Goal: Check status: Check status

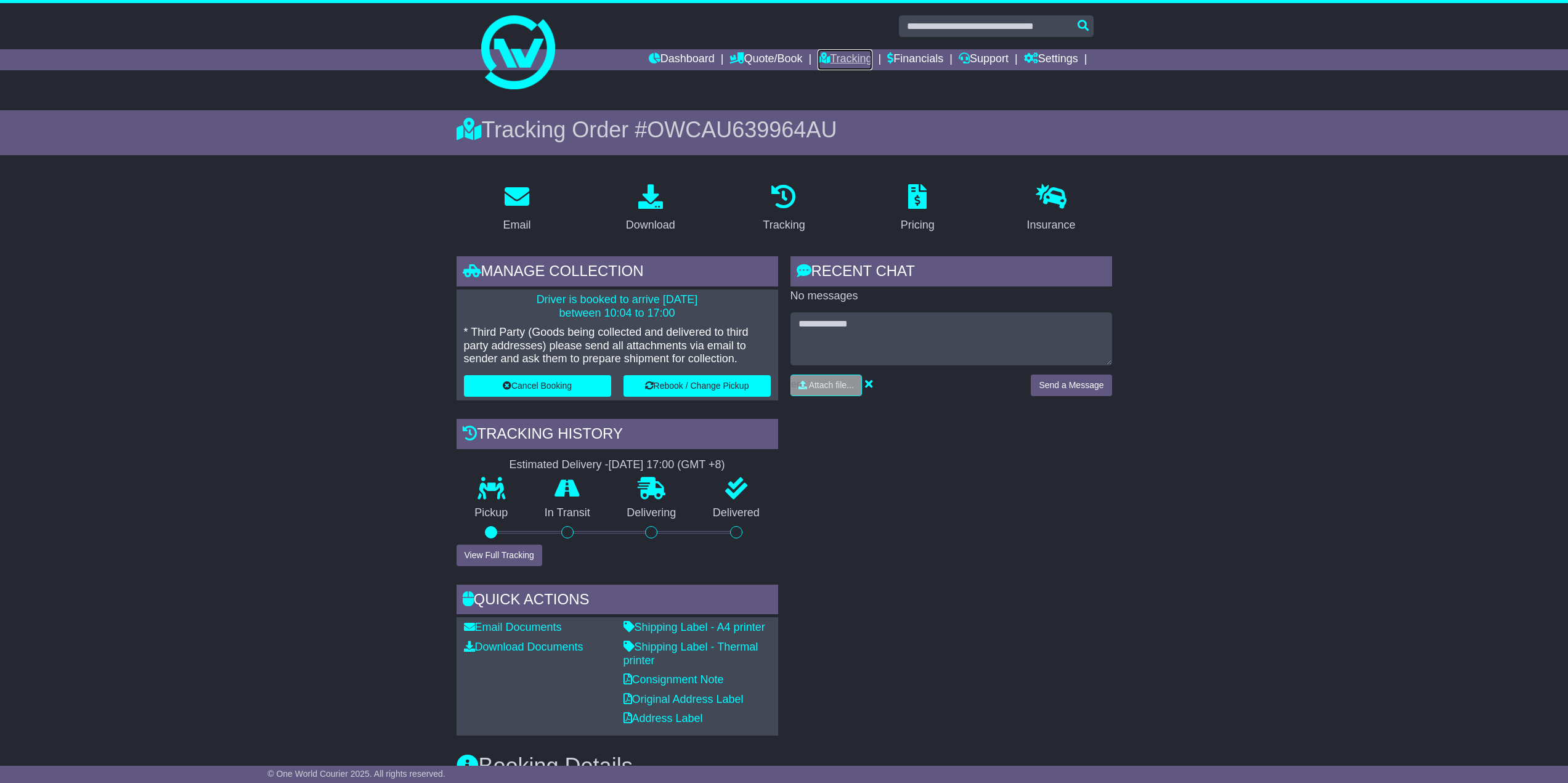
click at [855, 57] on link "Tracking" at bounding box center [844, 59] width 54 height 21
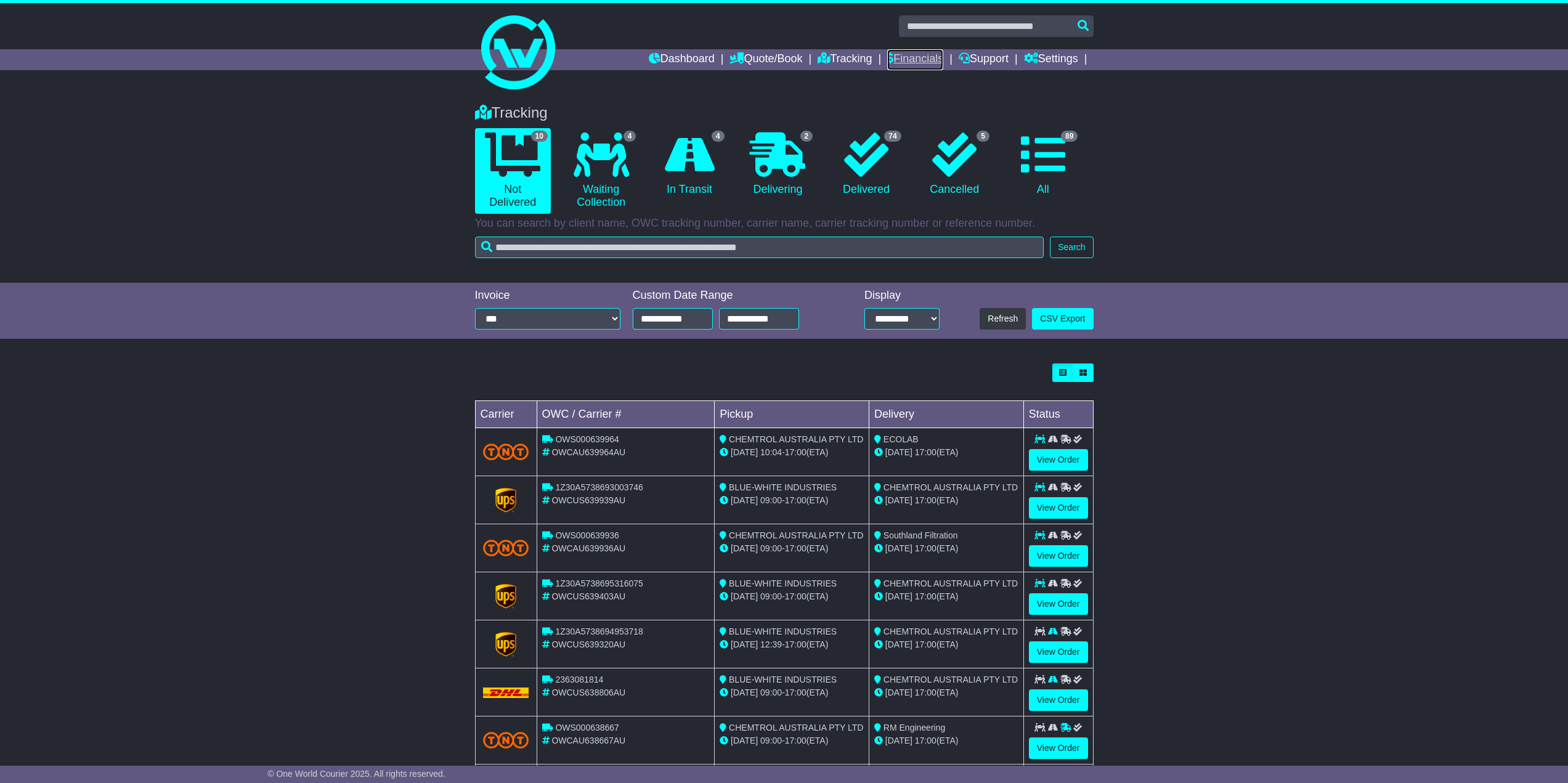
click at [918, 57] on link "Financials" at bounding box center [915, 59] width 56 height 21
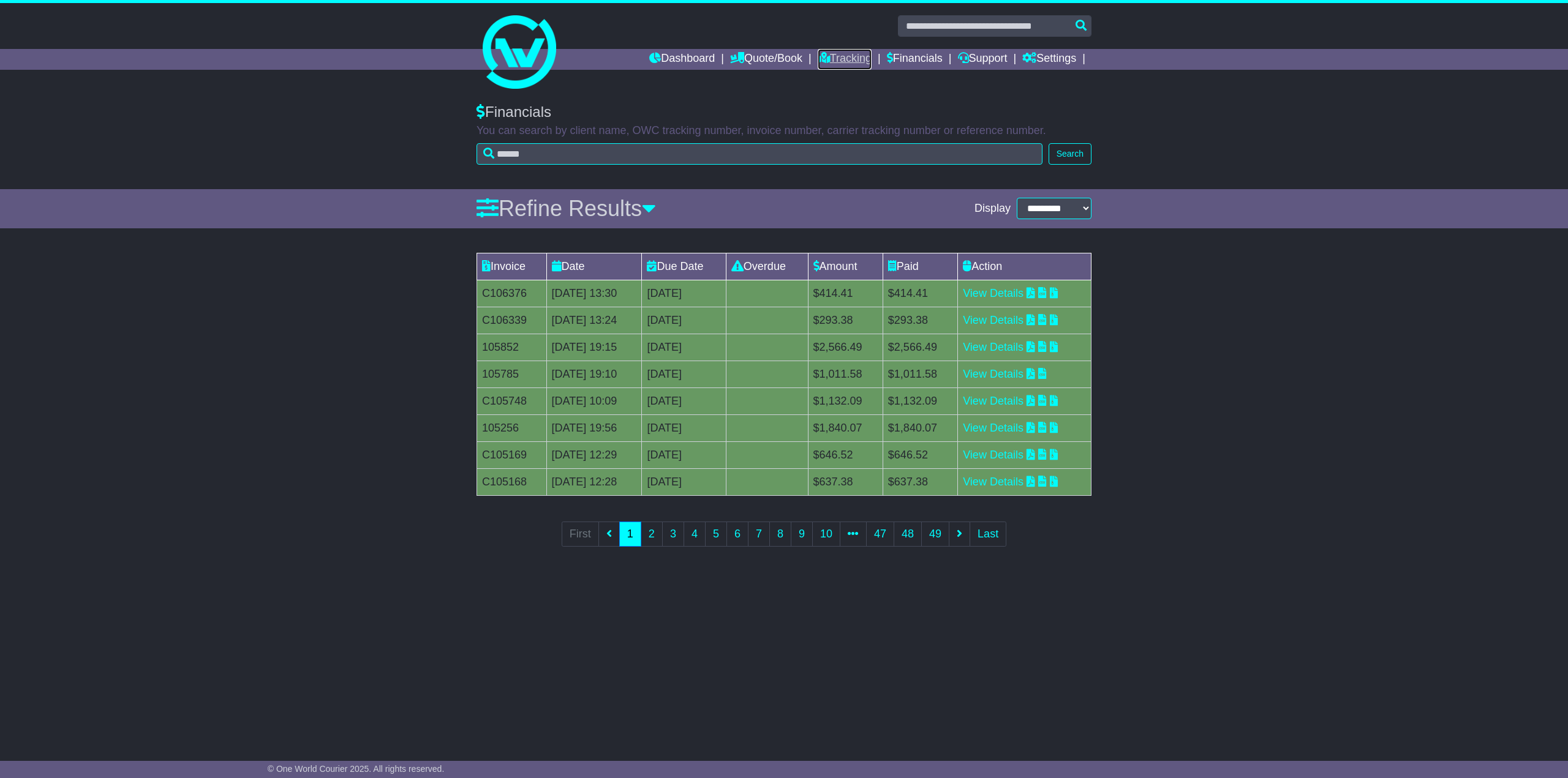
click at [832, 57] on link "Tracking" at bounding box center [844, 59] width 54 height 20
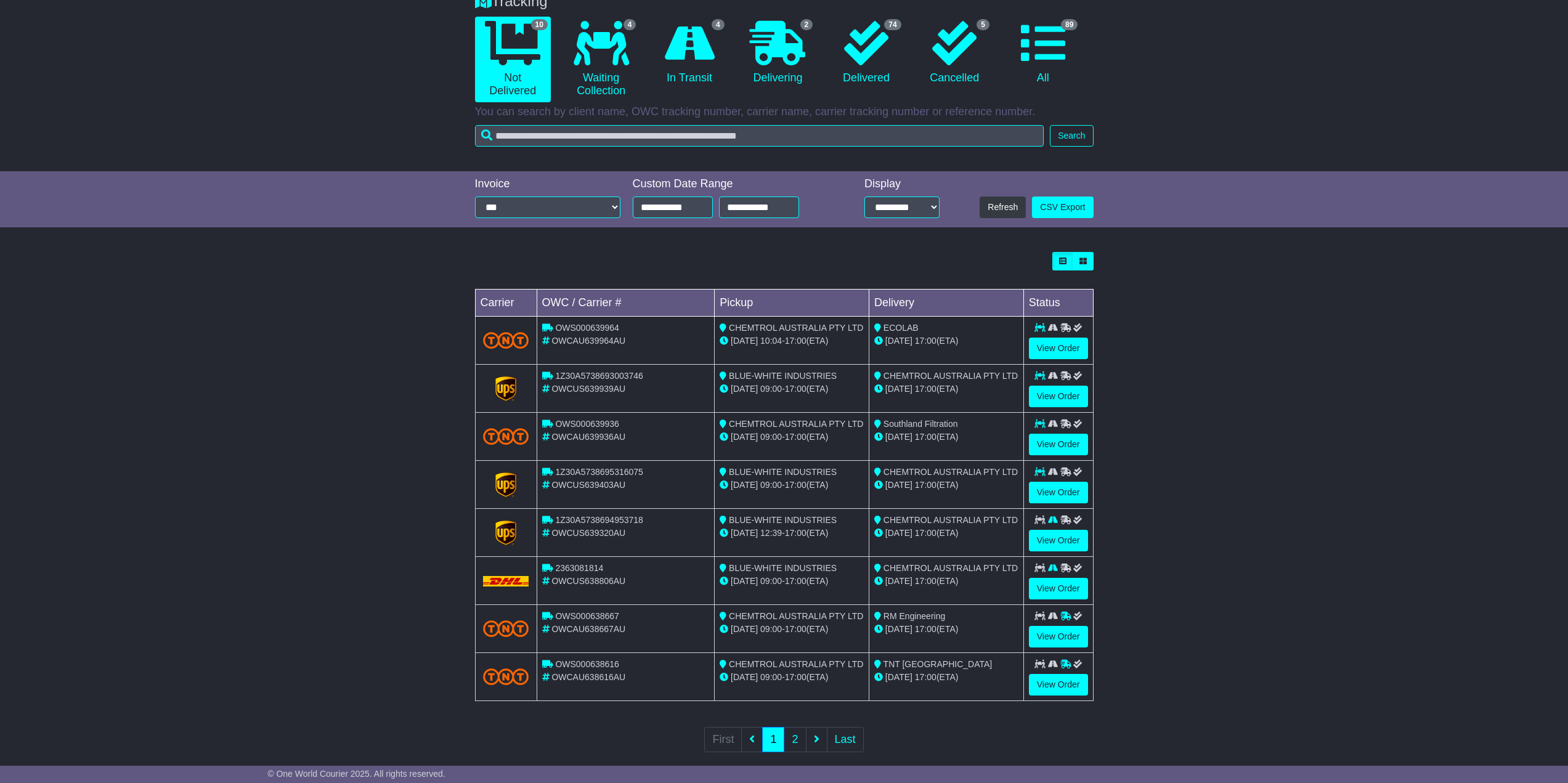
scroll to position [128, 0]
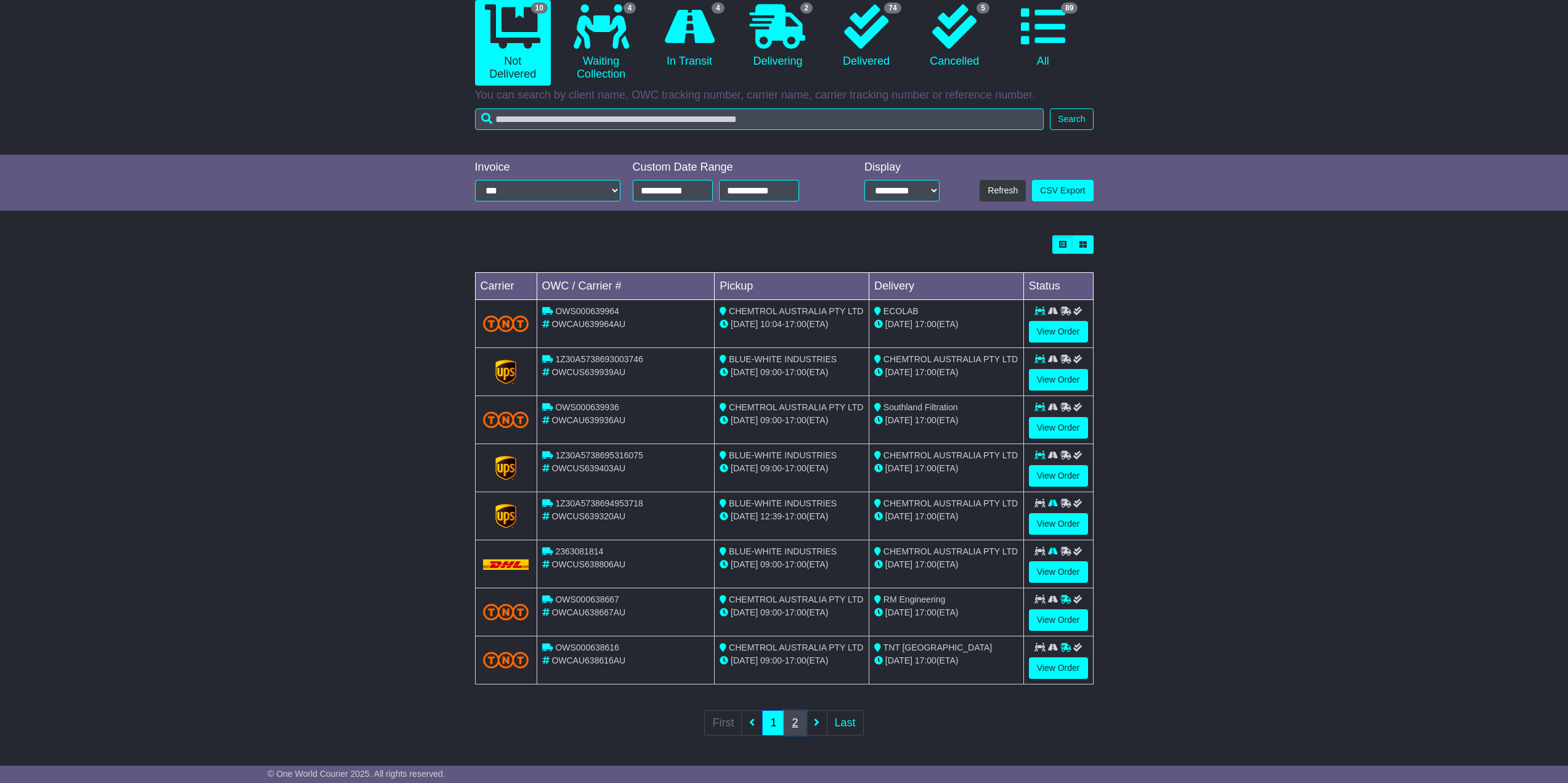
click at [796, 724] on link "2" at bounding box center [795, 723] width 23 height 26
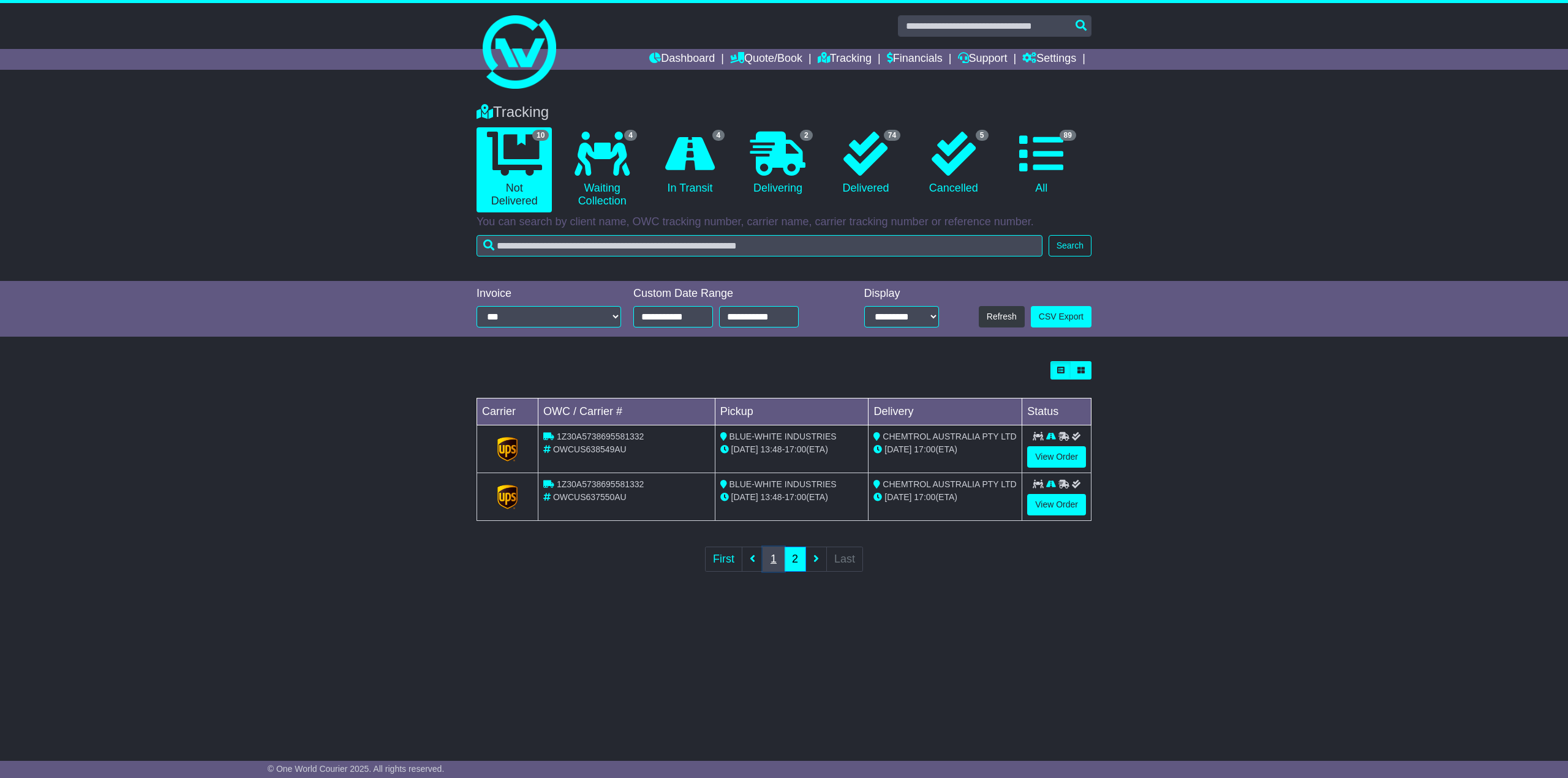
click at [770, 562] on link "1" at bounding box center [773, 559] width 22 height 25
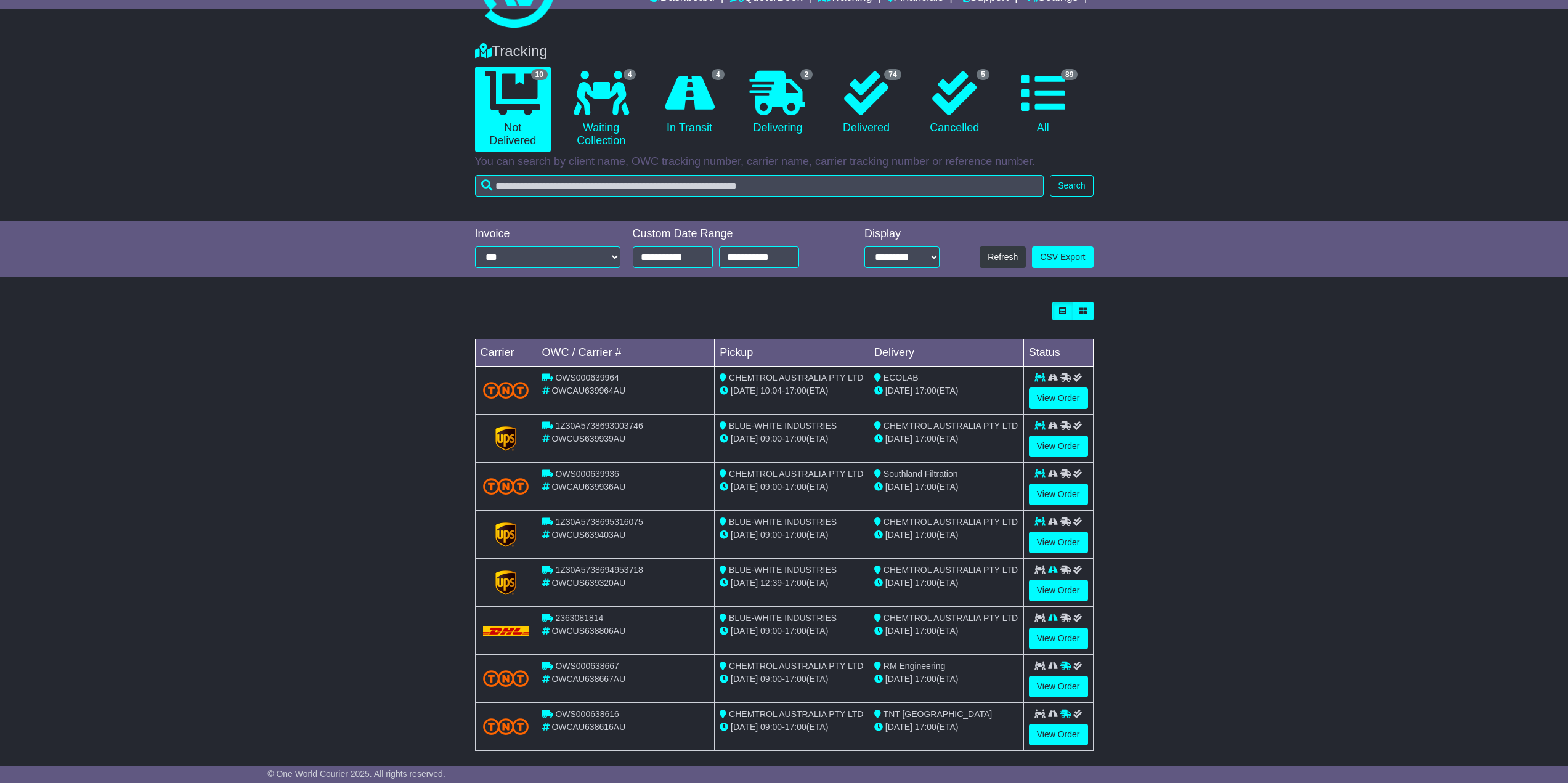
scroll to position [128, 0]
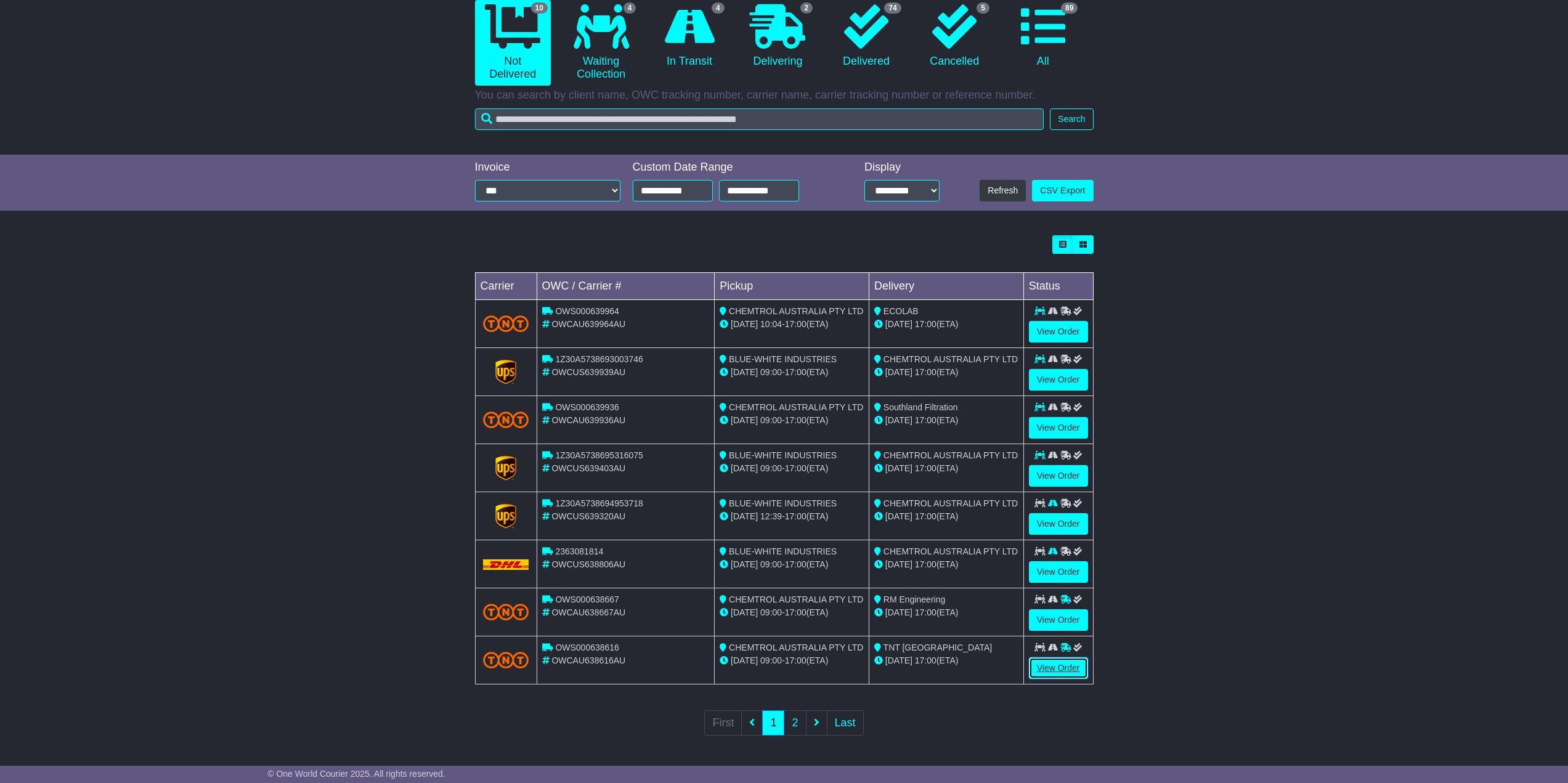
click at [1057, 665] on link "View Order" at bounding box center [1059, 668] width 59 height 22
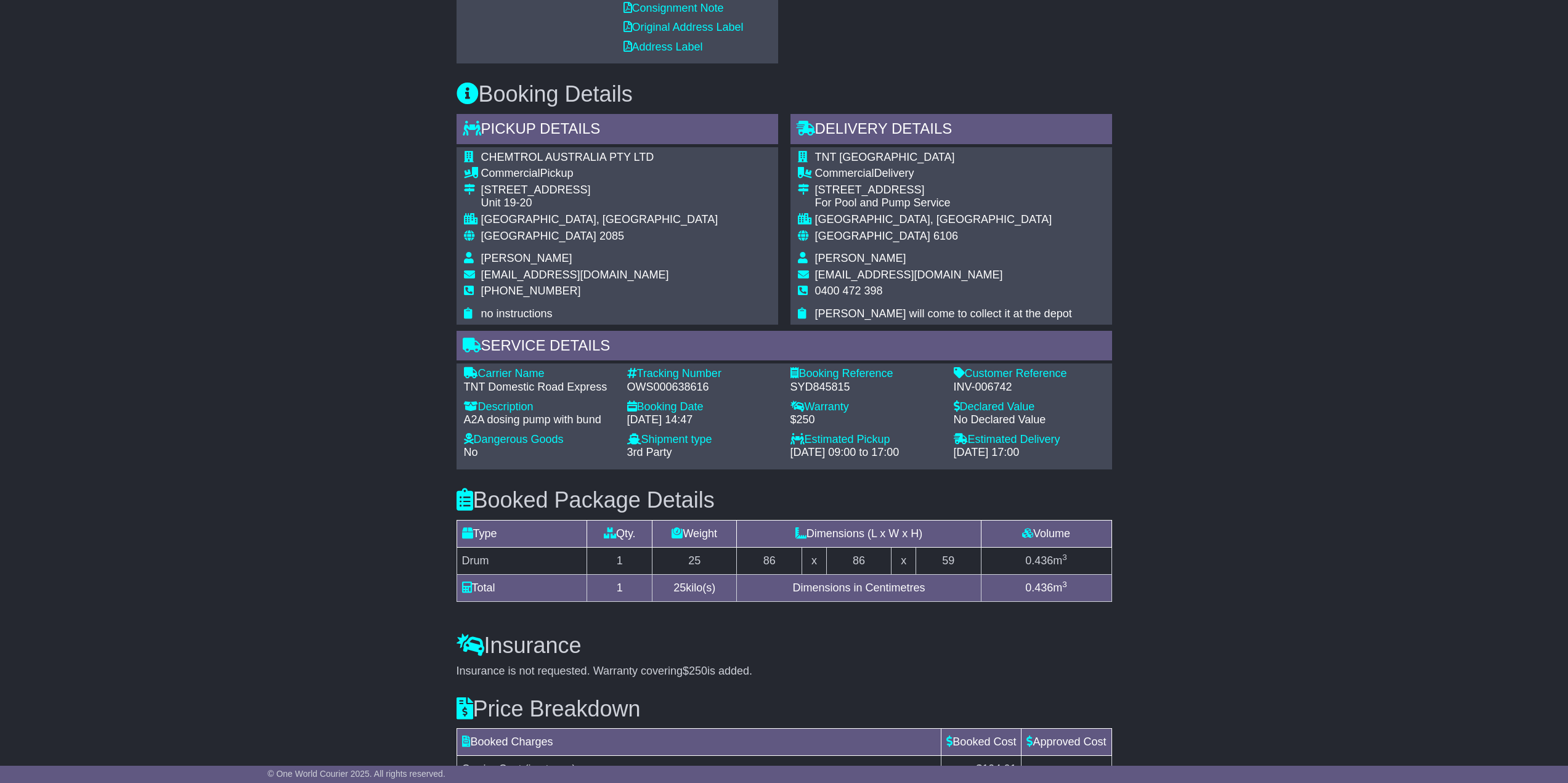
scroll to position [701, 0]
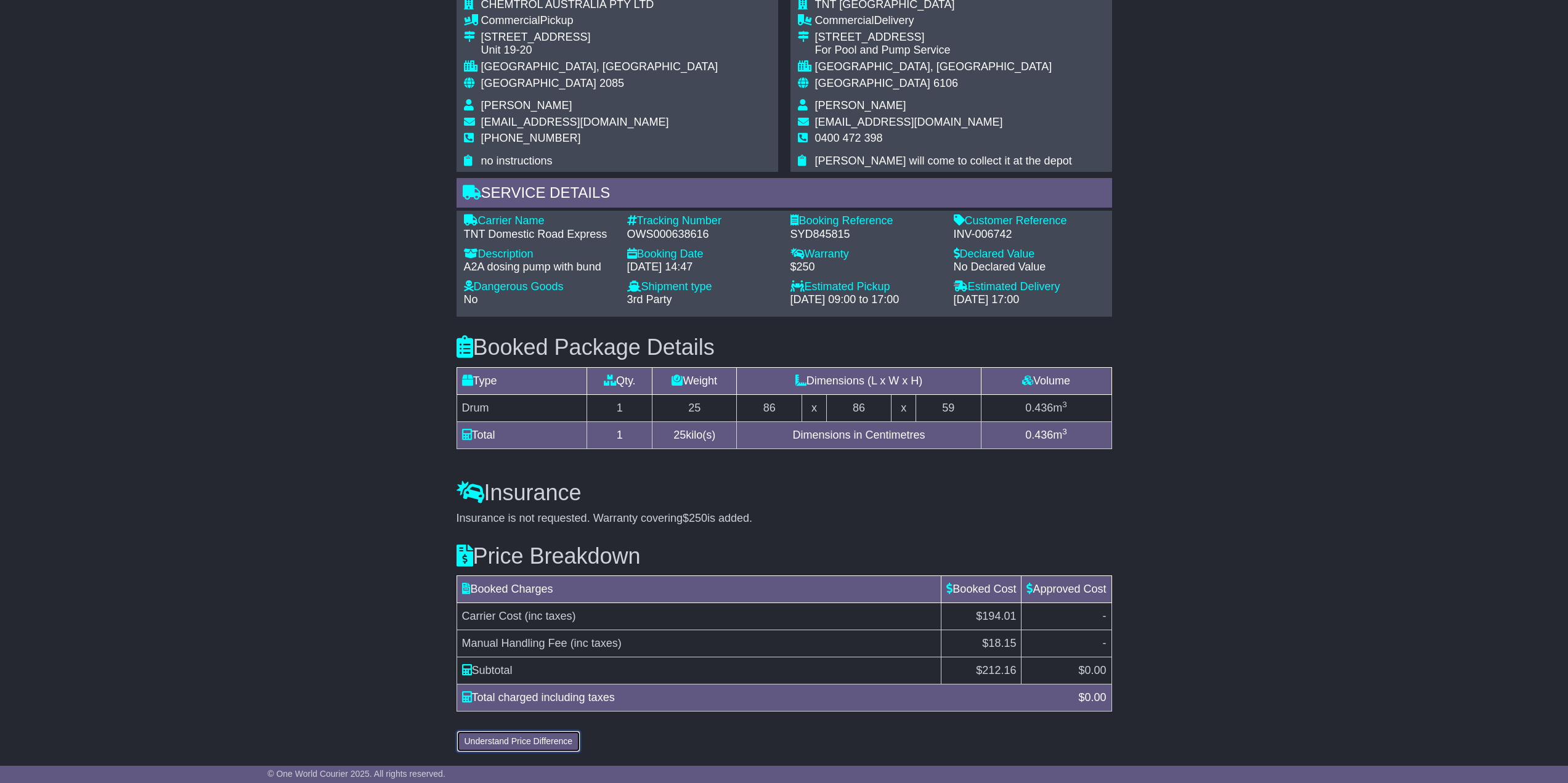
click at [543, 737] on button "Understand Price Difference" at bounding box center [519, 742] width 125 height 22
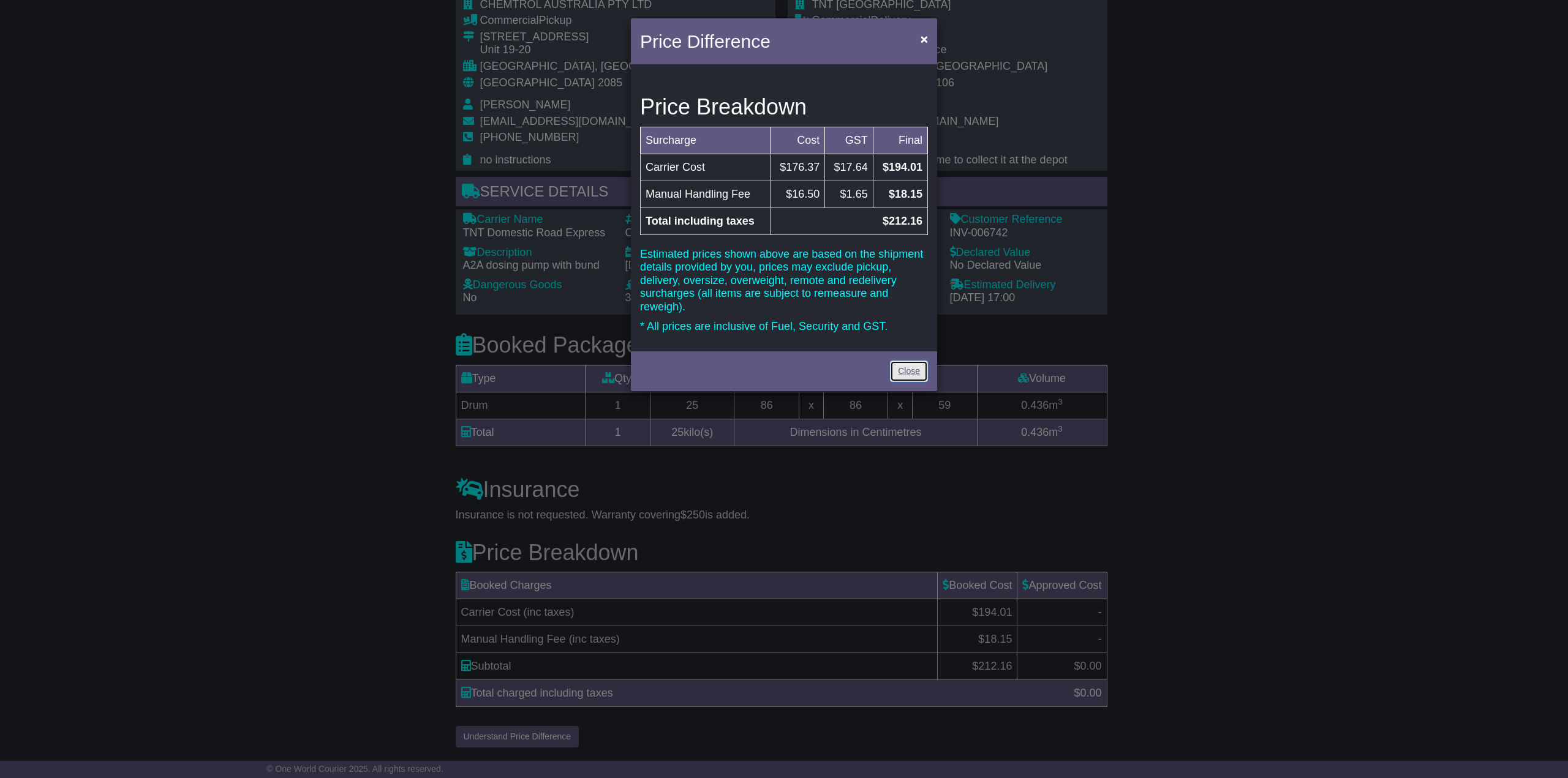
click at [913, 372] on link "Close" at bounding box center [908, 371] width 38 height 21
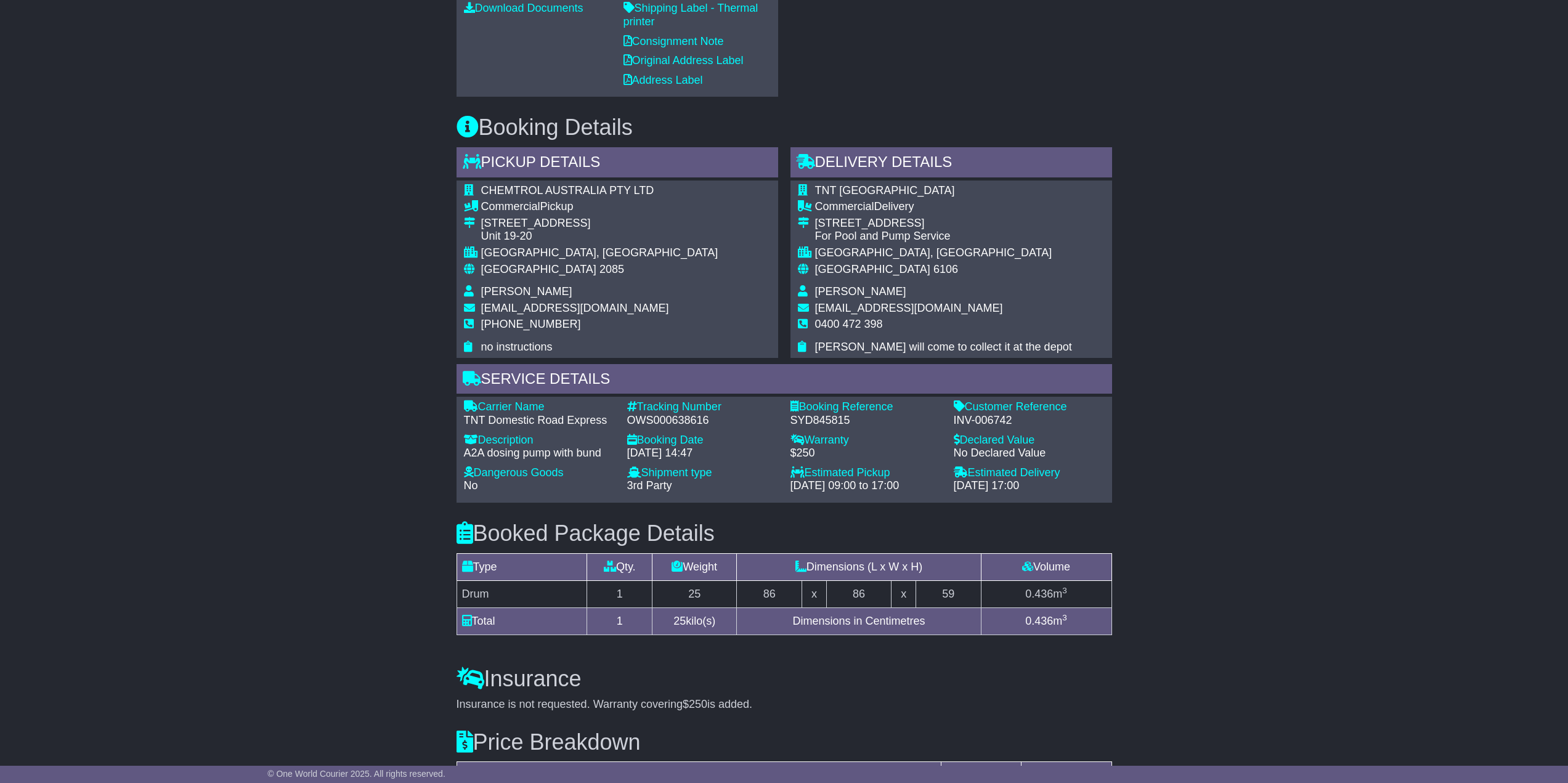
scroll to position [517, 0]
